Goal: Task Accomplishment & Management: Manage account settings

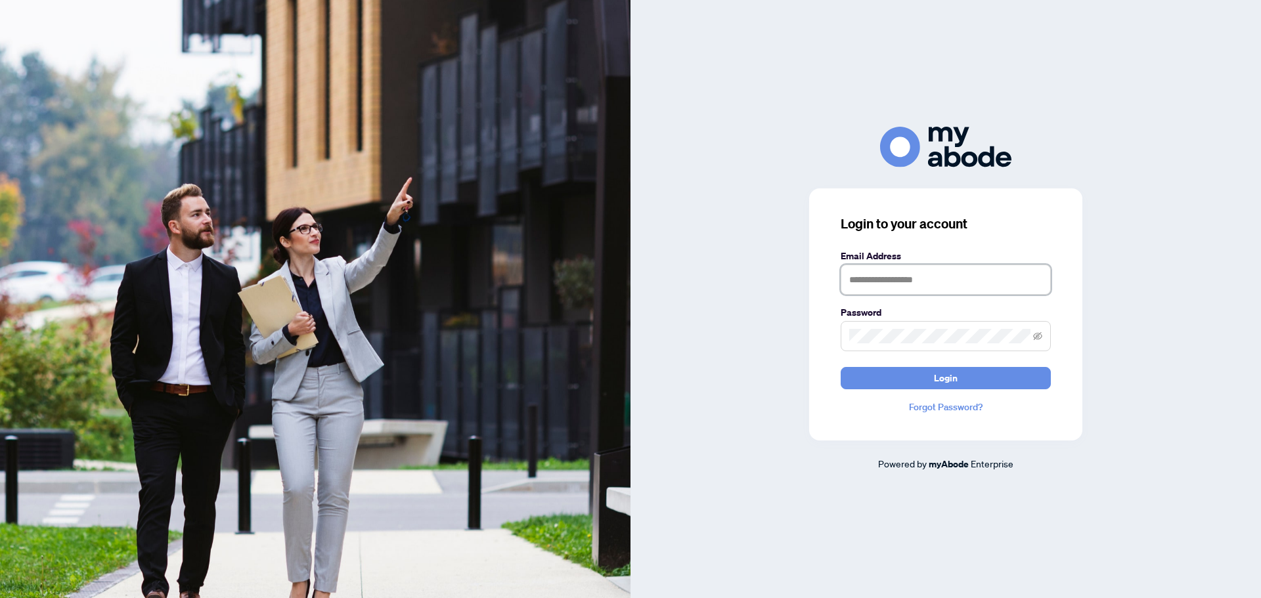
type input "**********"
click at [941, 378] on span "Login" at bounding box center [946, 378] width 24 height 21
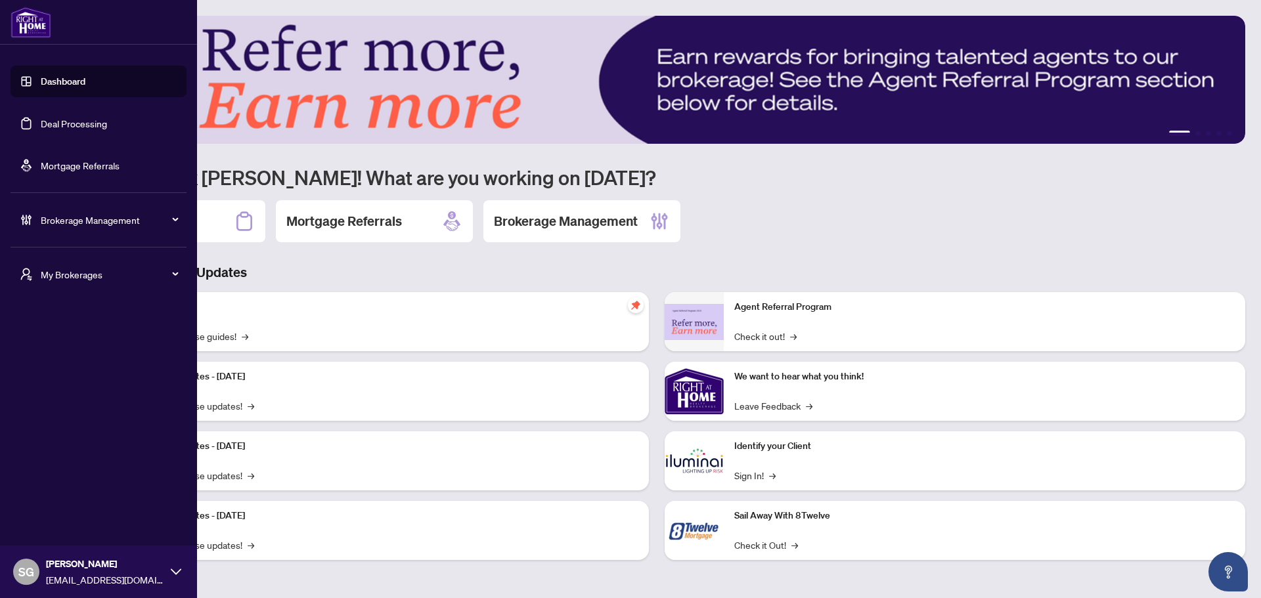
click at [79, 222] on span "Brokerage Management" at bounding box center [109, 220] width 137 height 14
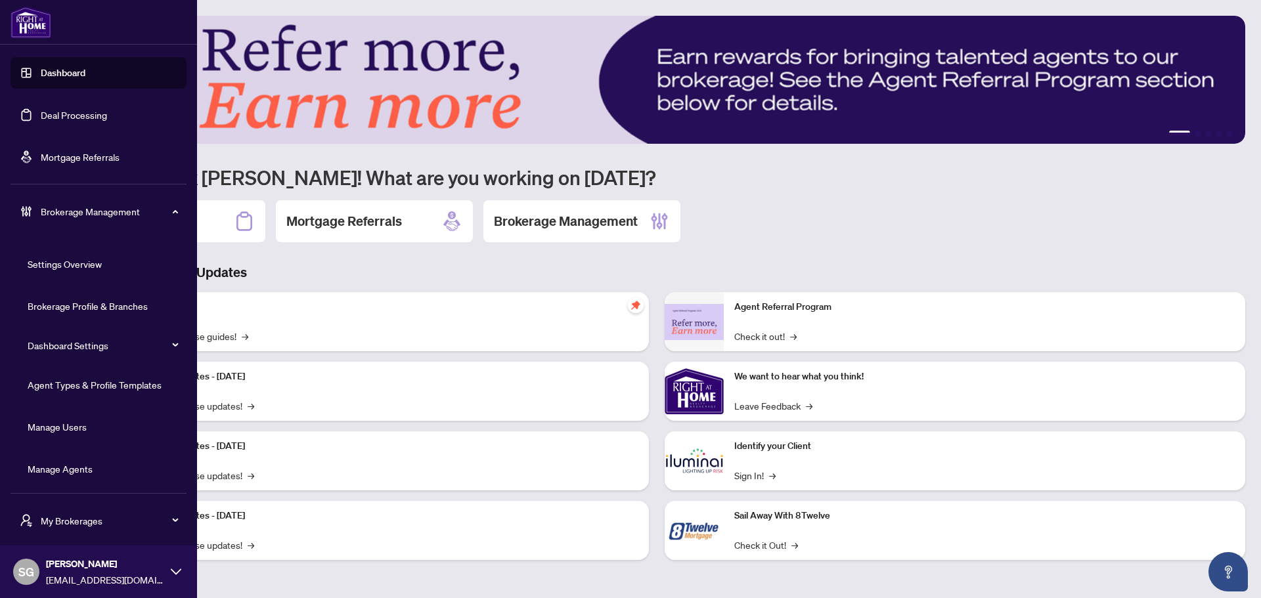
scroll to position [11, 0]
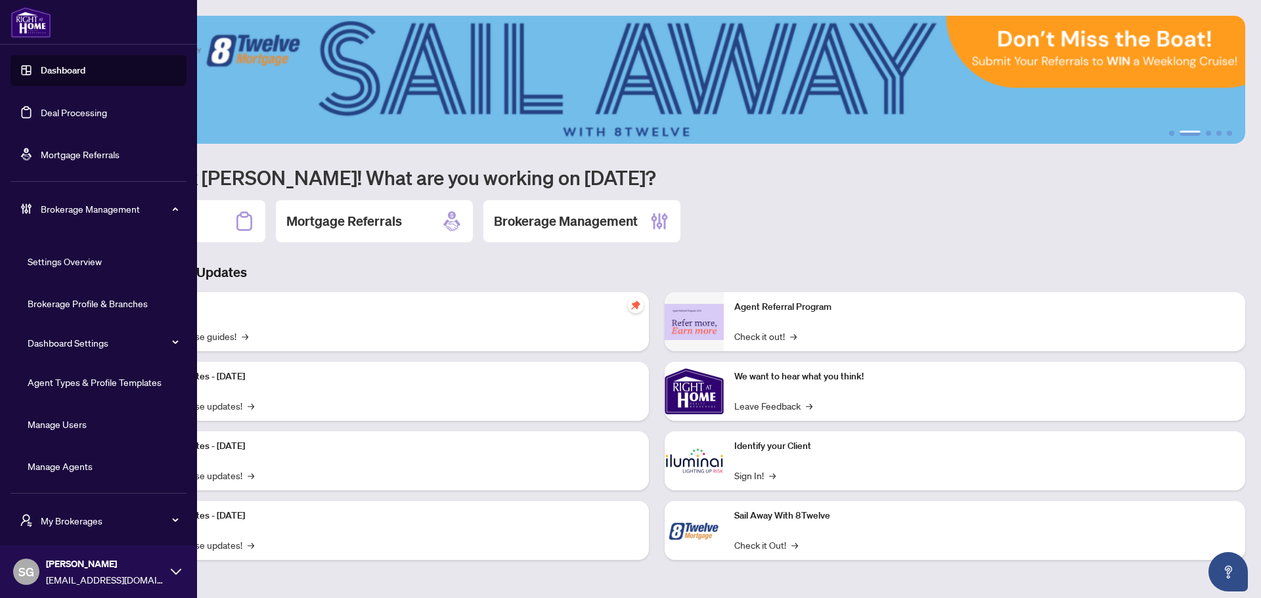
click at [76, 460] on link "Manage Agents" at bounding box center [60, 466] width 65 height 12
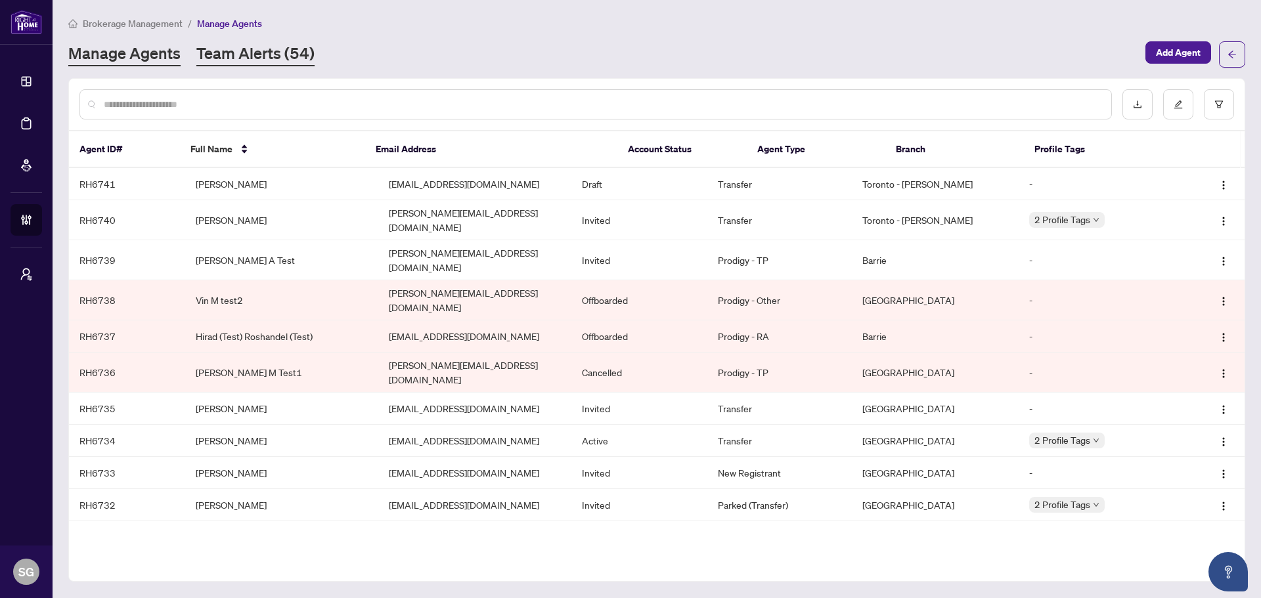
click at [271, 54] on link "Team Alerts (54)" at bounding box center [255, 55] width 118 height 24
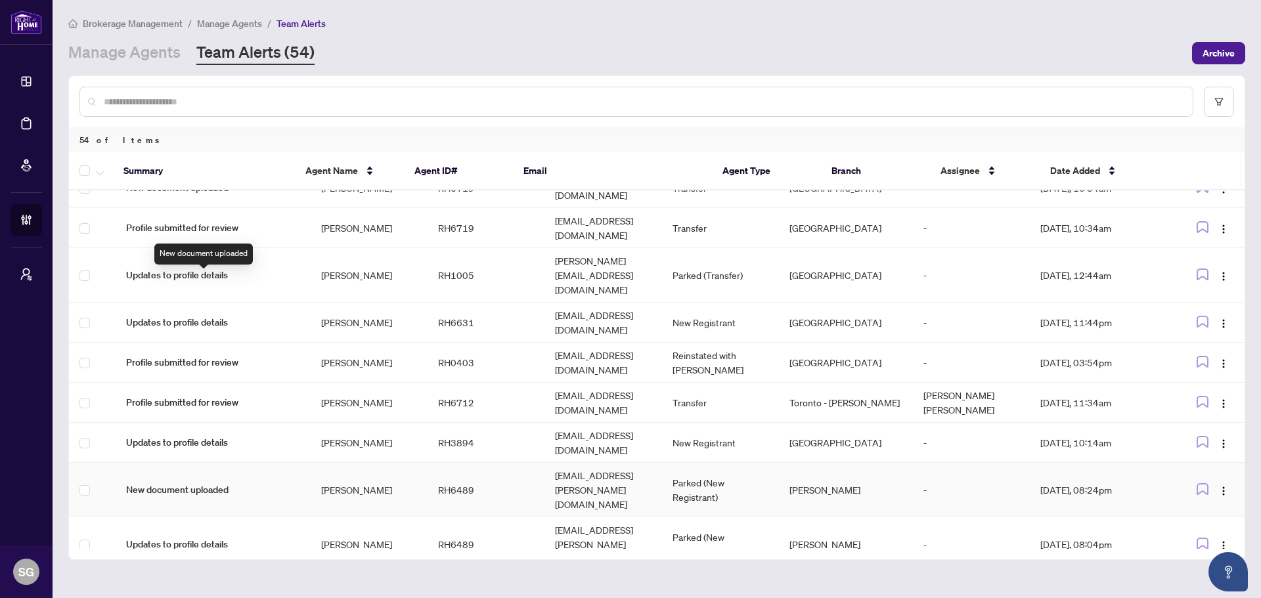
scroll to position [1377, 0]
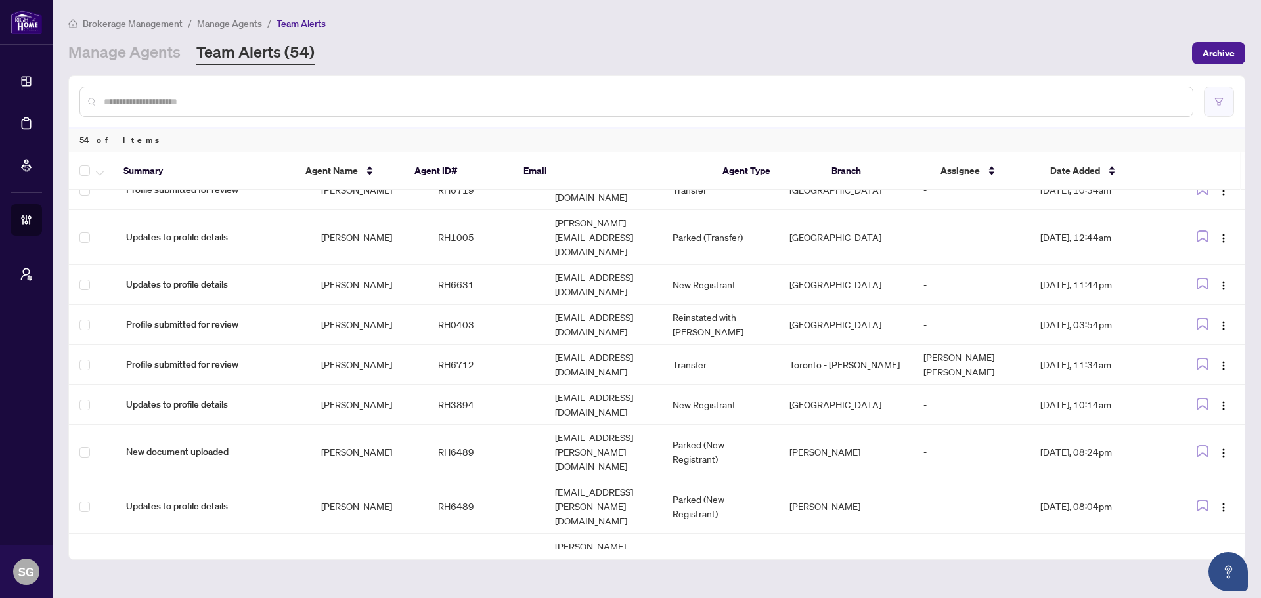
click at [1211, 100] on button "button" at bounding box center [1218, 102] width 30 height 30
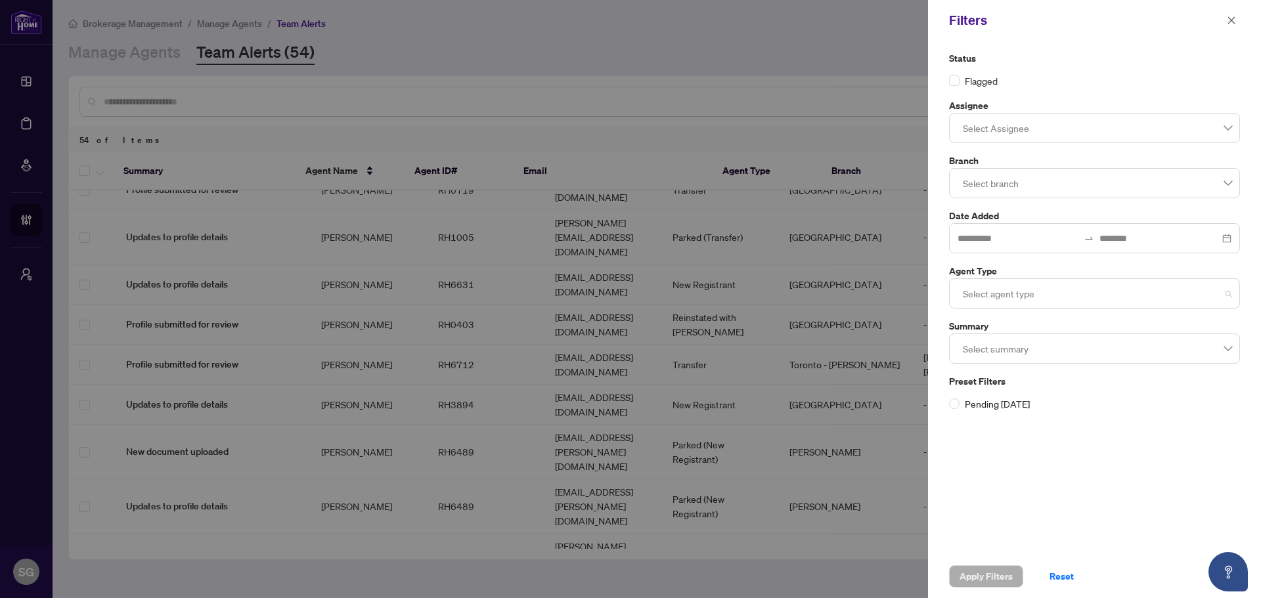
click at [987, 305] on div "Select agent type" at bounding box center [1094, 293] width 291 height 30
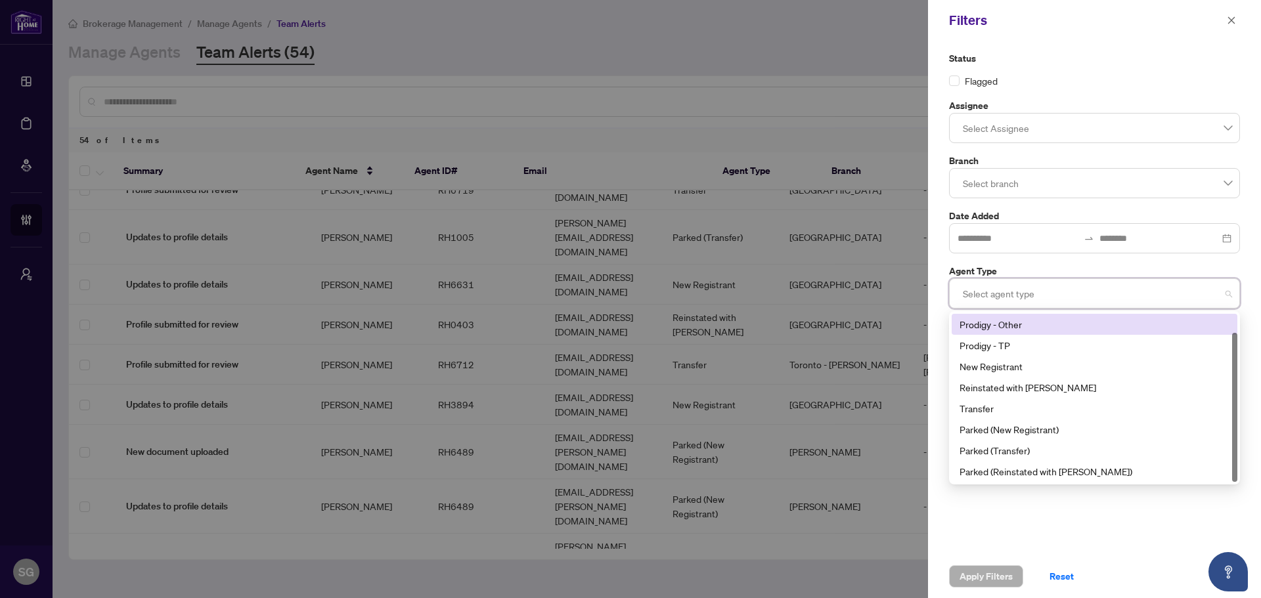
scroll to position [0, 0]
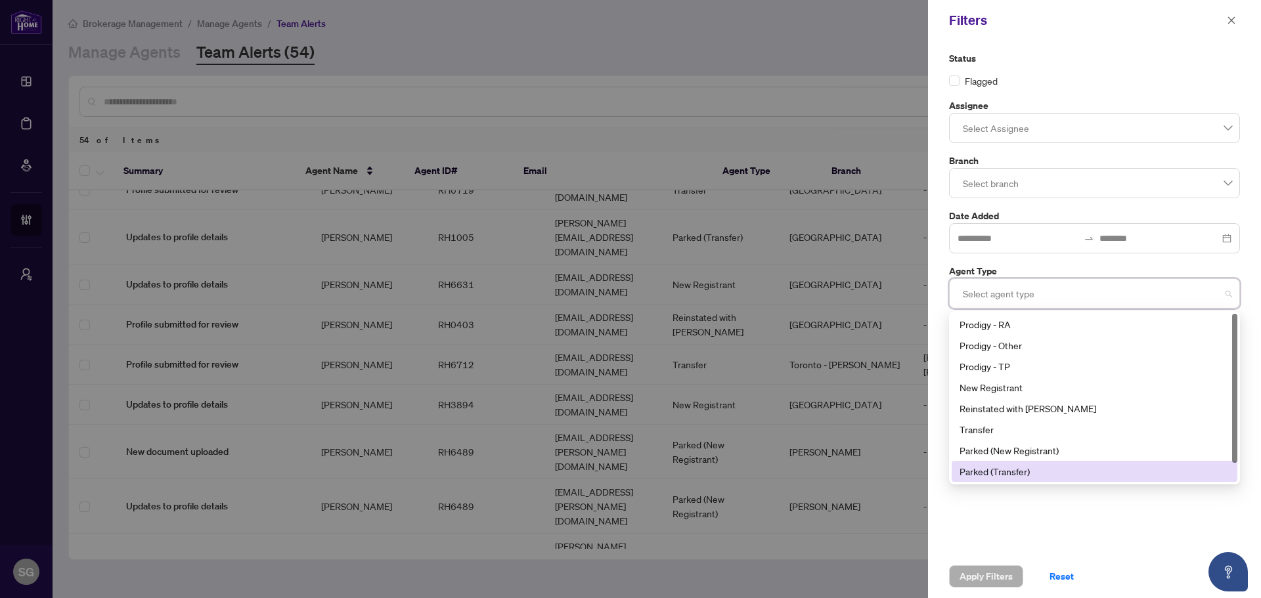
click at [1090, 517] on div "Status Flagged Assignee Select Assignee Branch Select branch Date Added Agent T…" at bounding box center [1094, 298] width 333 height 514
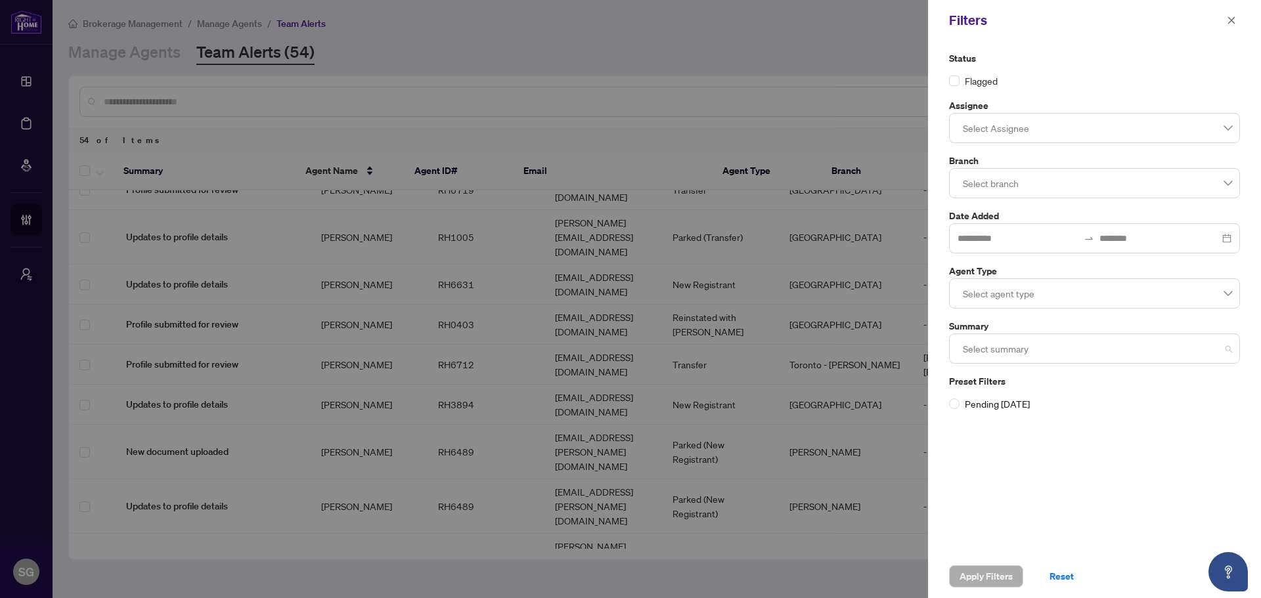
click at [1059, 343] on div at bounding box center [1094, 349] width 274 height 24
click at [1232, 17] on icon "close" at bounding box center [1230, 20] width 9 height 9
